Goal: Task Accomplishment & Management: Complete application form

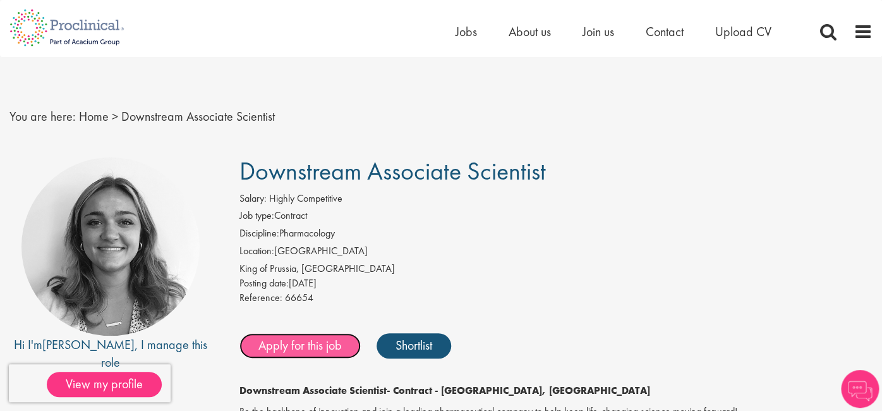
click at [317, 341] on link "Apply for this job" at bounding box center [299, 345] width 121 height 25
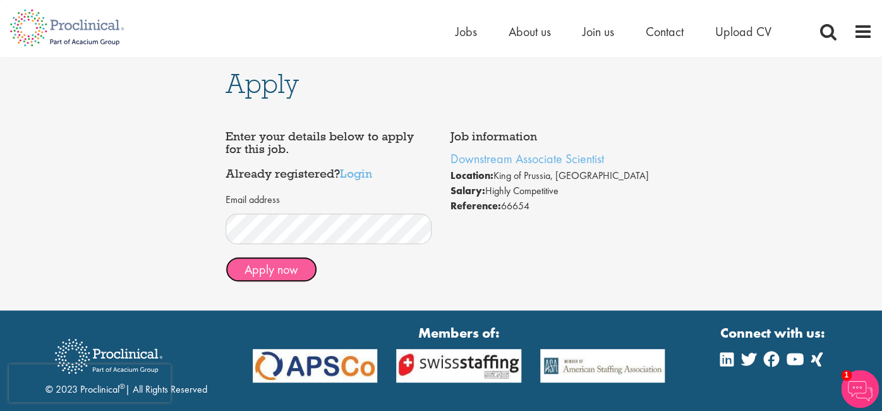
click at [275, 267] on button "Apply now" at bounding box center [271, 268] width 92 height 25
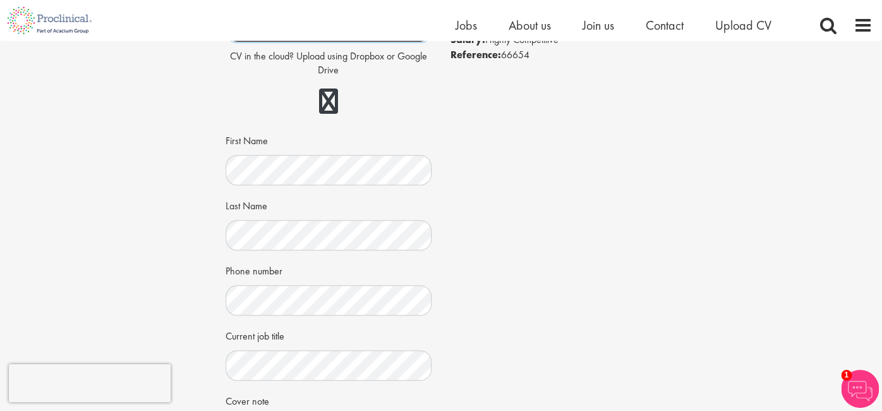
scroll to position [143, 0]
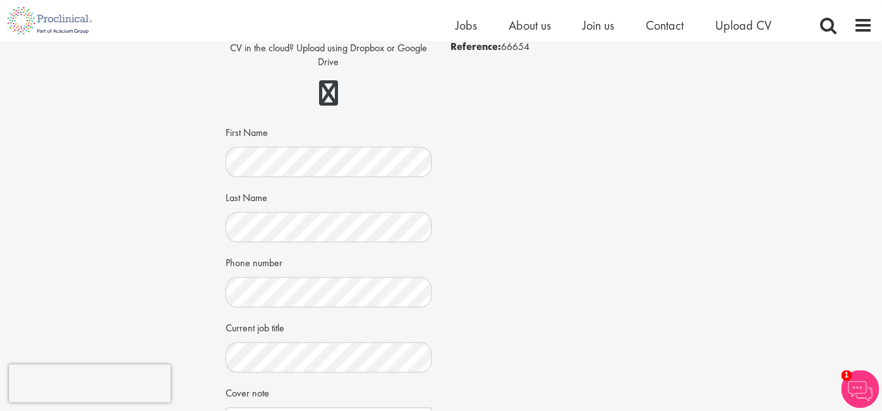
click at [445, 159] on div "Job information Downstream Associate Scientist Location: King of Prussia, USA S…" at bounding box center [441, 225] width 450 height 520
click at [488, 240] on div "Job information Downstream Associate Scientist Location: King of Prussia, USA S…" at bounding box center [441, 225] width 450 height 520
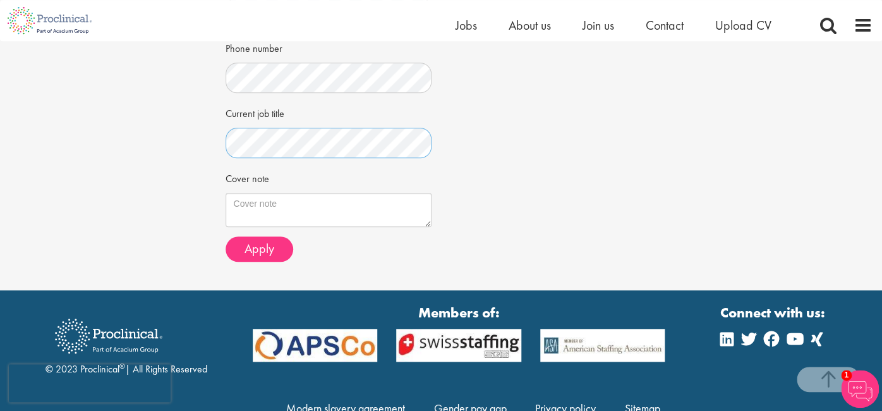
scroll to position [364, 0]
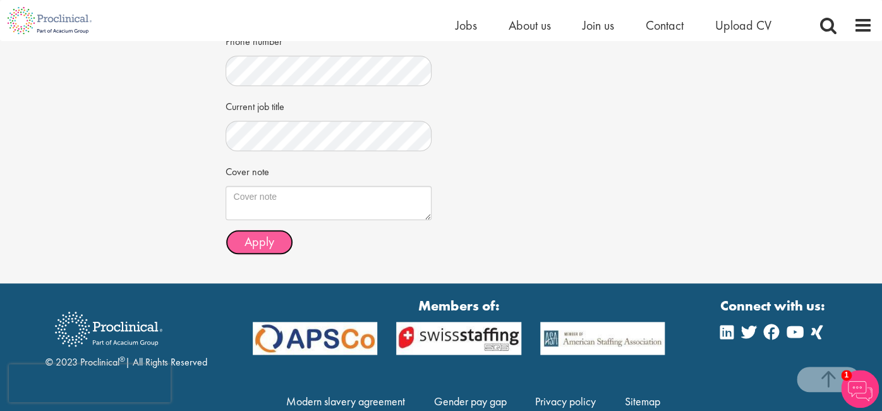
click at [260, 244] on span "Apply" at bounding box center [259, 241] width 30 height 16
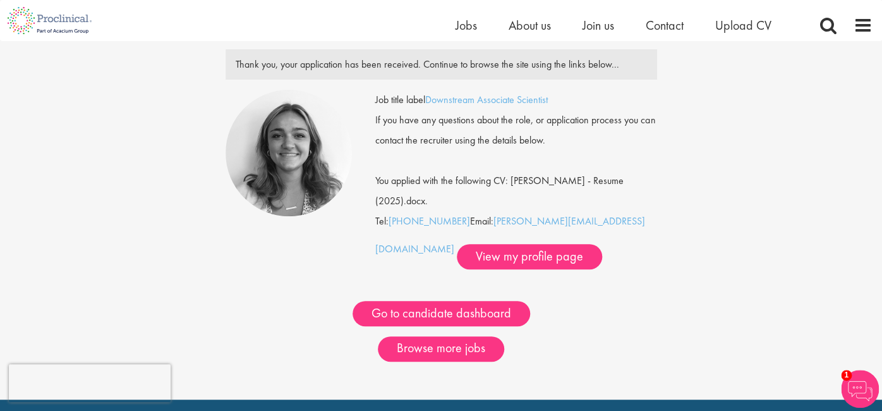
scroll to position [52, 0]
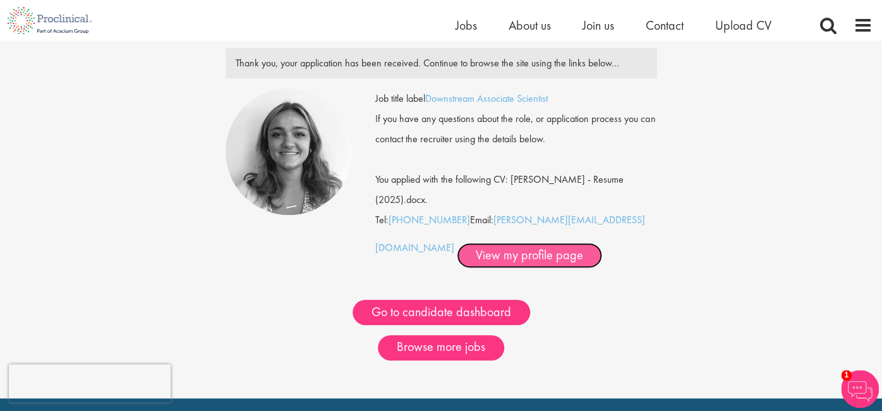
click at [457, 255] on link "View my profile page" at bounding box center [529, 255] width 145 height 25
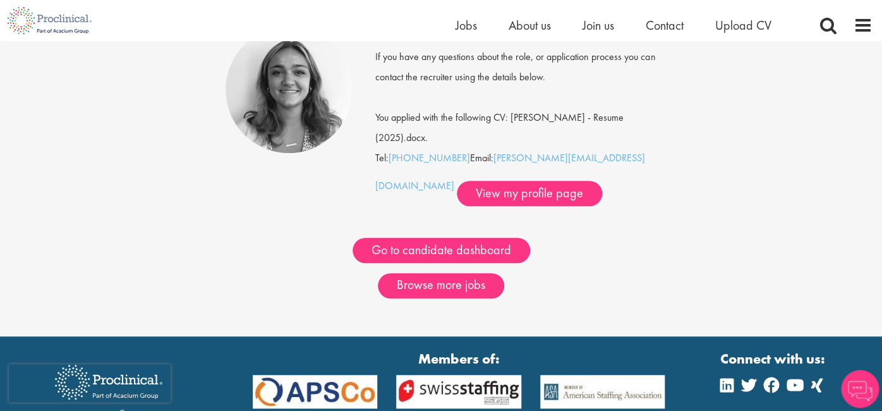
scroll to position [116, 0]
